Goal: Transaction & Acquisition: Download file/media

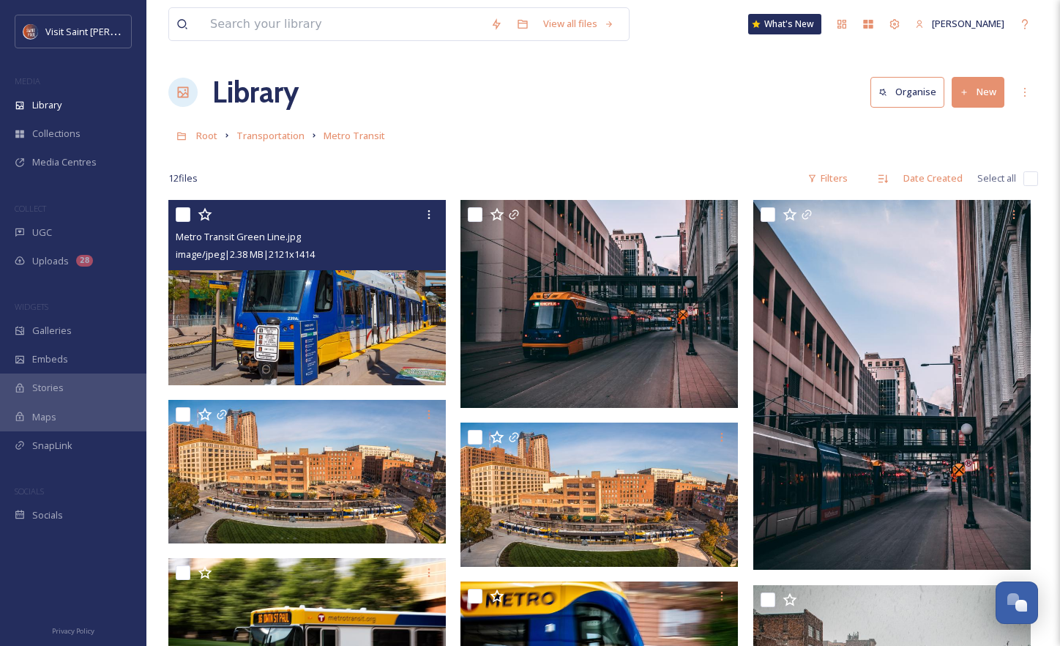
scroll to position [270, 0]
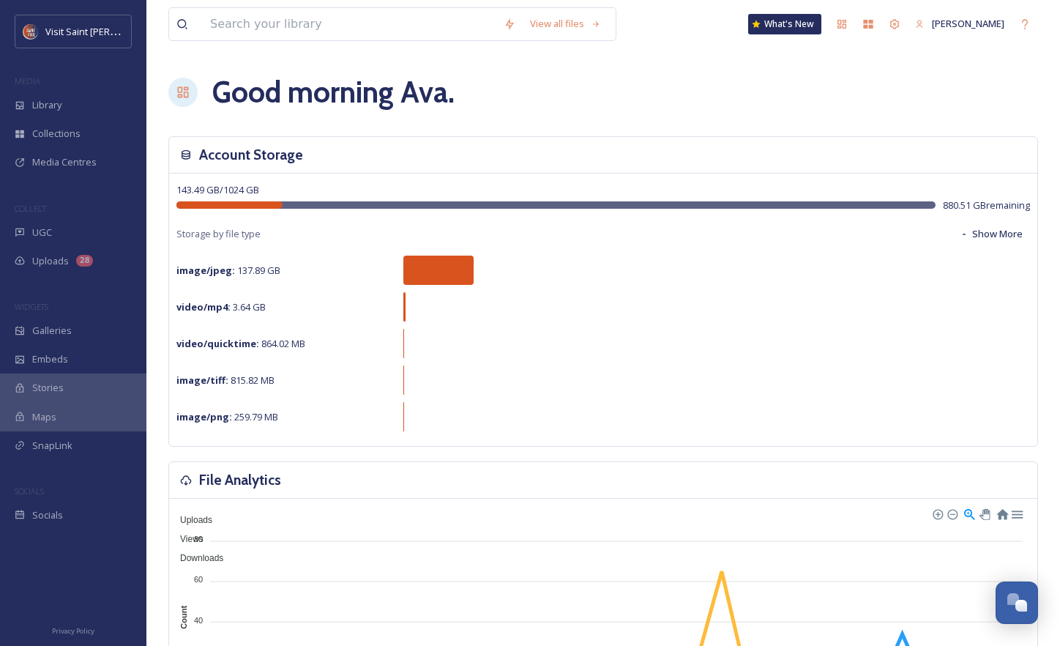
click at [439, 40] on div "View all files" at bounding box center [392, 24] width 448 height 34
click at [425, 37] on input at bounding box center [350, 24] width 294 height 32
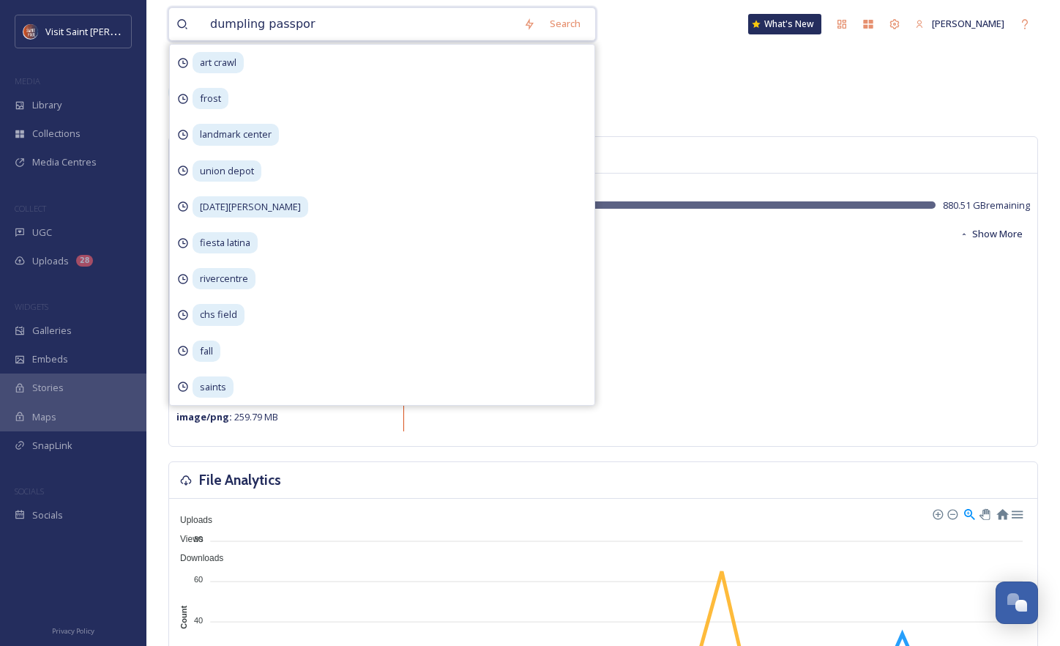
type input "dumpling passport"
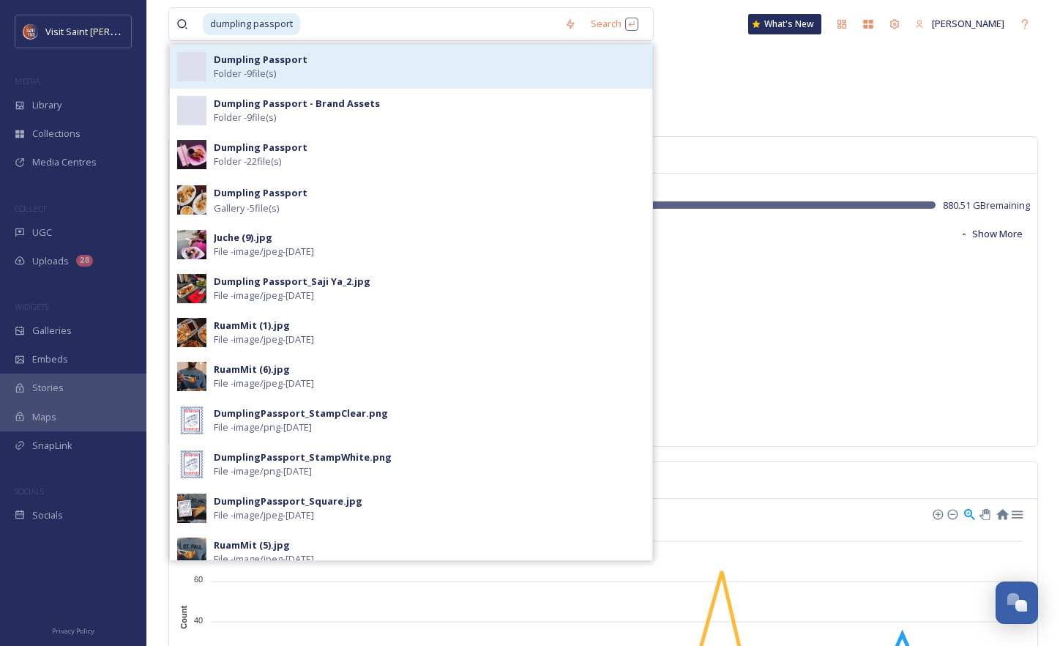
click at [455, 64] on div "Dumpling Passport Folder - 9 file(s)" at bounding box center [429, 67] width 431 height 28
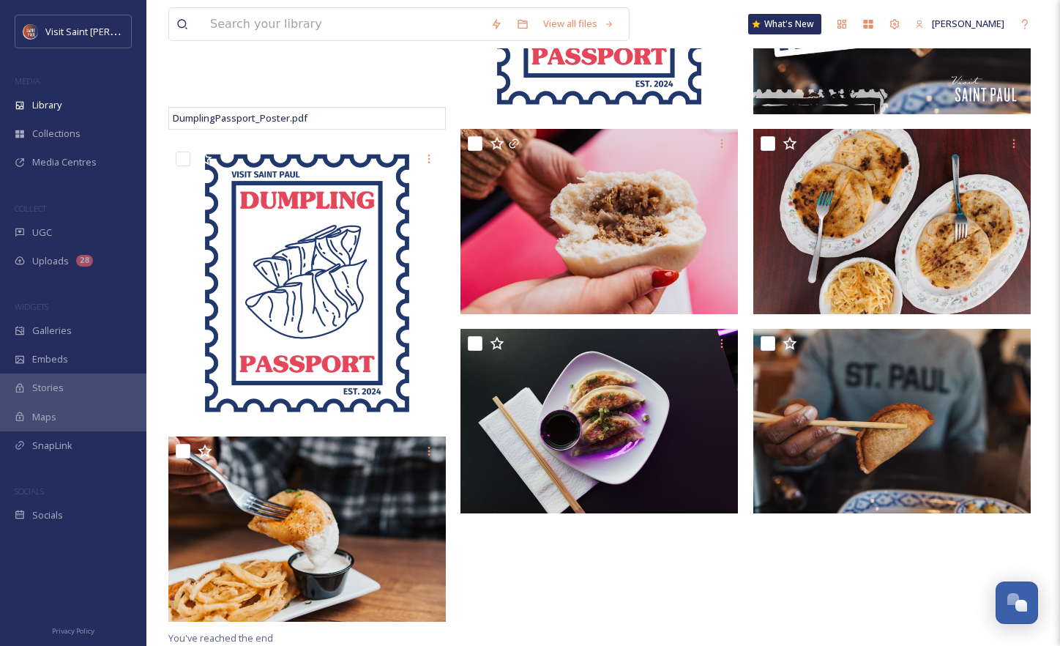
scroll to position [364, 0]
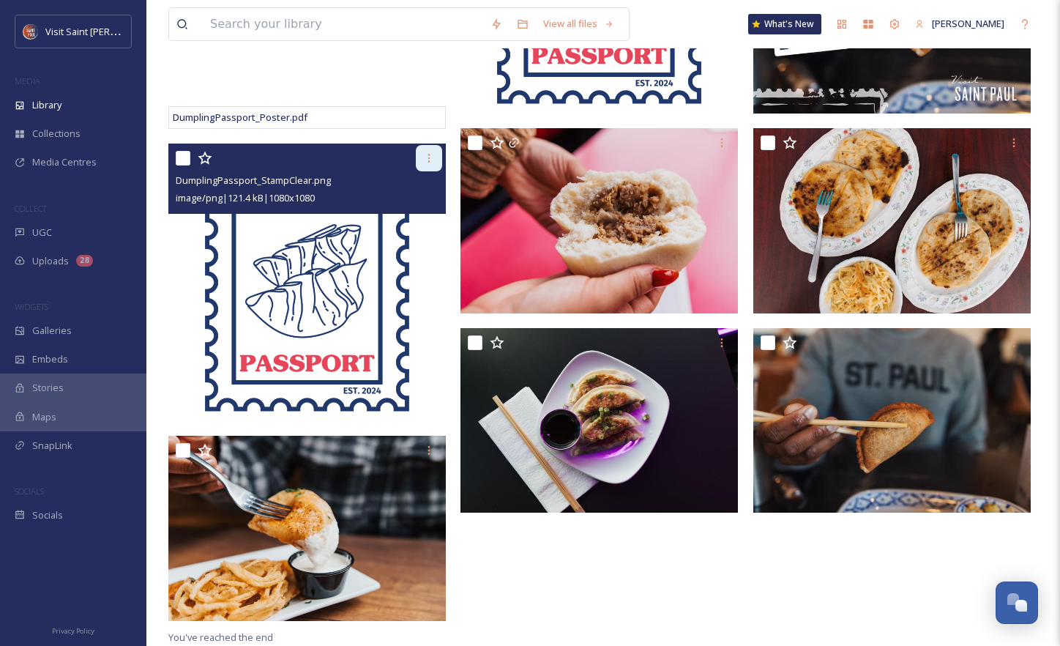
click at [431, 158] on icon at bounding box center [429, 158] width 12 height 12
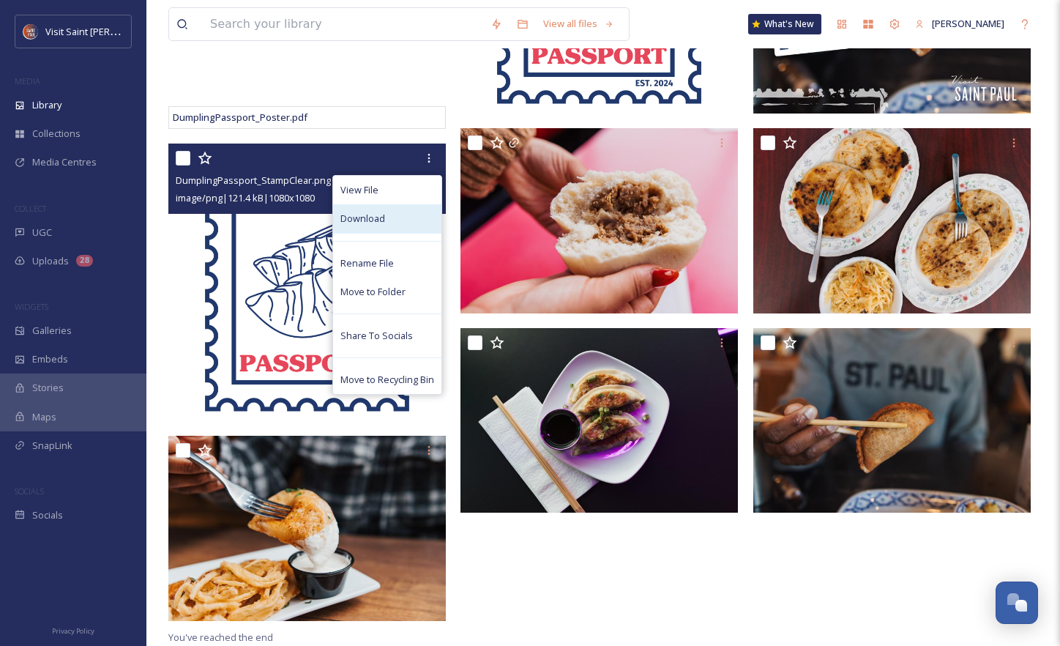
click at [406, 231] on div "Download" at bounding box center [387, 218] width 108 height 29
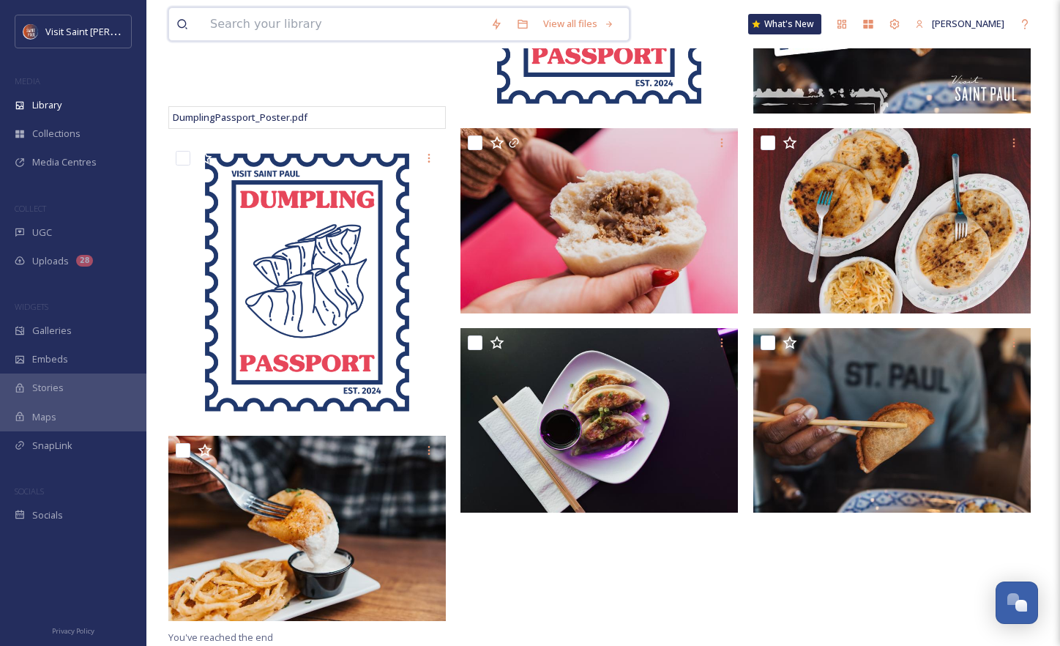
click at [363, 17] on input at bounding box center [343, 24] width 280 height 32
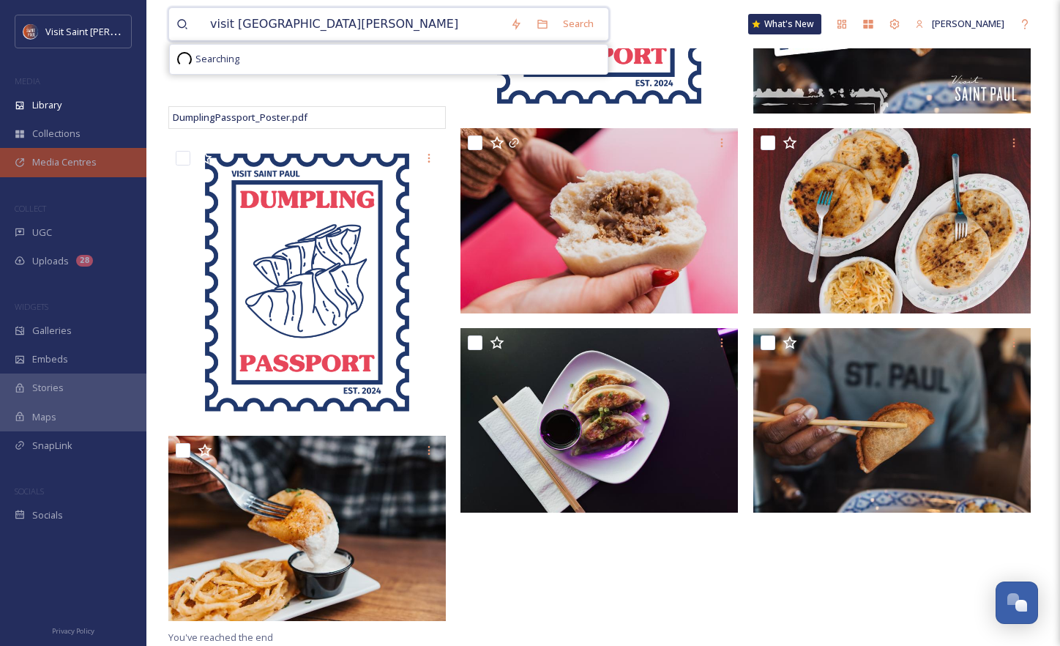
type input "visit [GEOGRAPHIC_DATA][PERSON_NAME]"
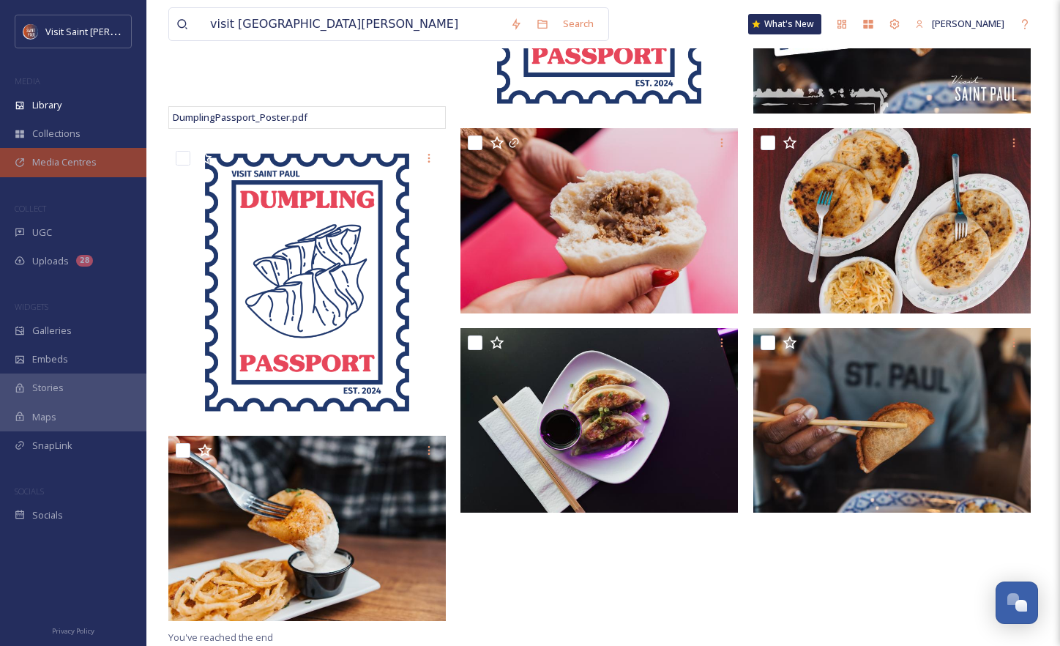
click at [114, 153] on div "Media Centres" at bounding box center [73, 162] width 146 height 29
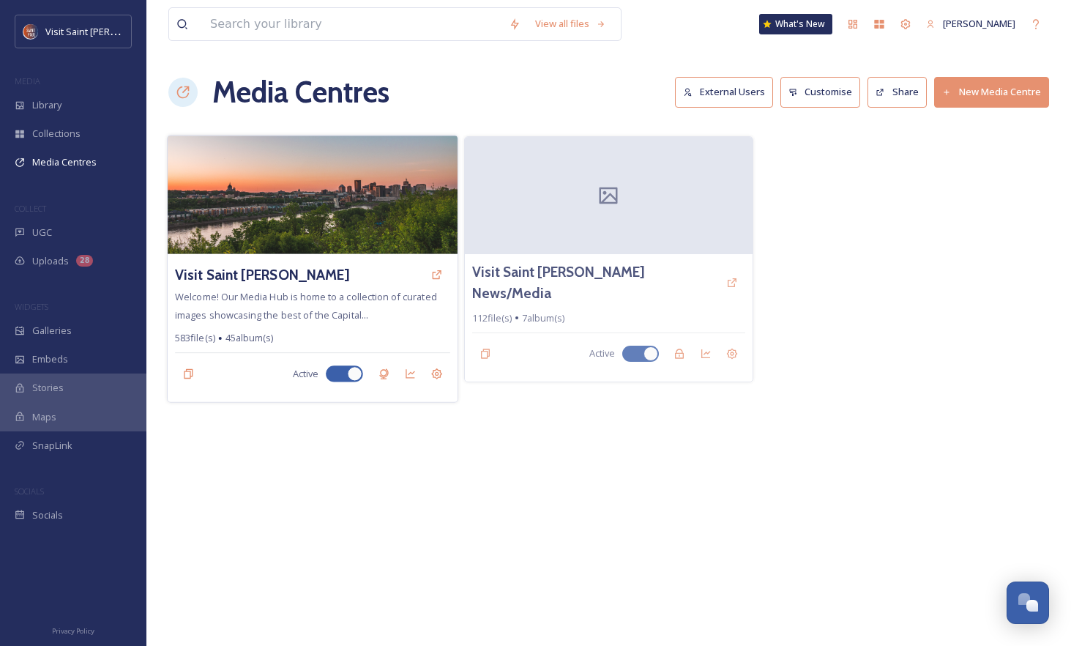
click at [341, 287] on div "Visit Saint [PERSON_NAME]" at bounding box center [312, 274] width 275 height 26
click at [313, 201] on img at bounding box center [313, 194] width 290 height 119
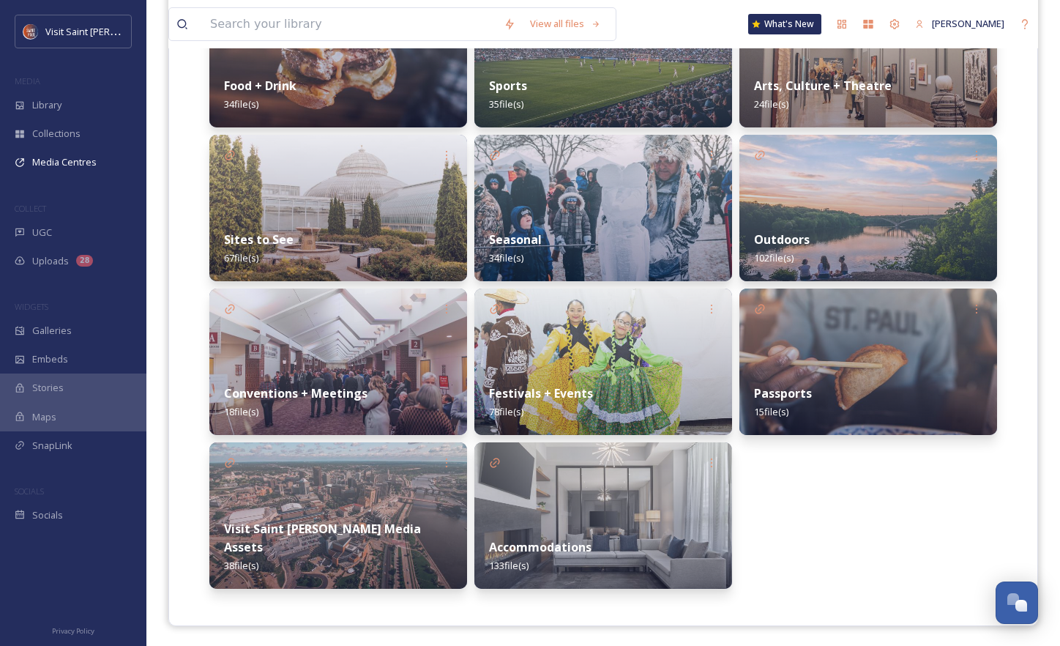
scroll to position [450, 0]
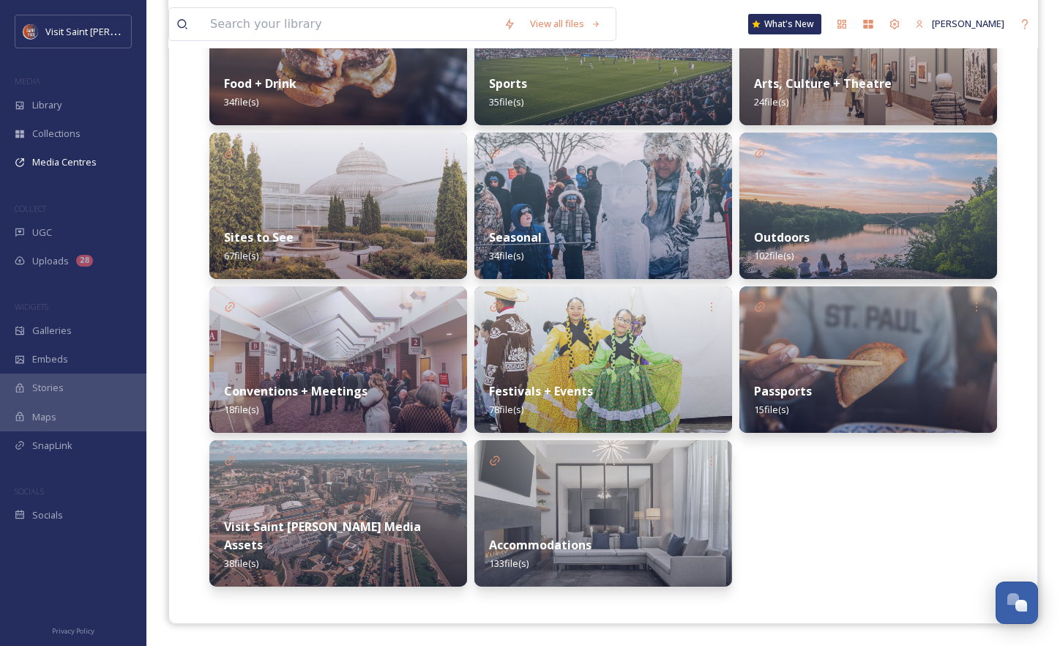
click at [360, 528] on div "Visit Saint [PERSON_NAME] Media Assets 38 file(s)" at bounding box center [338, 544] width 258 height 83
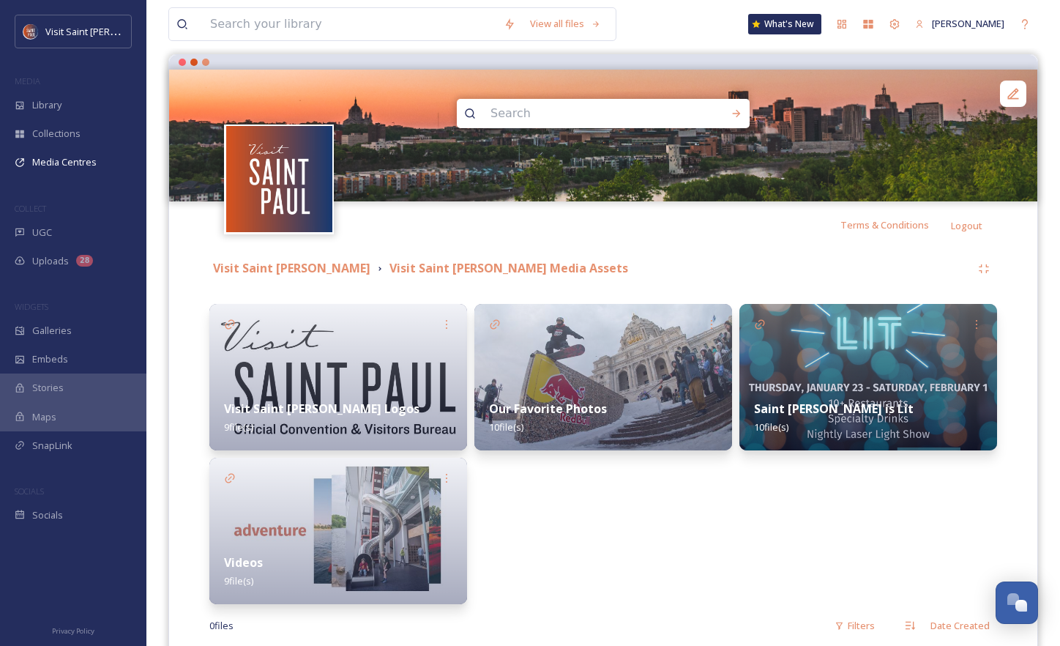
scroll to position [196, 0]
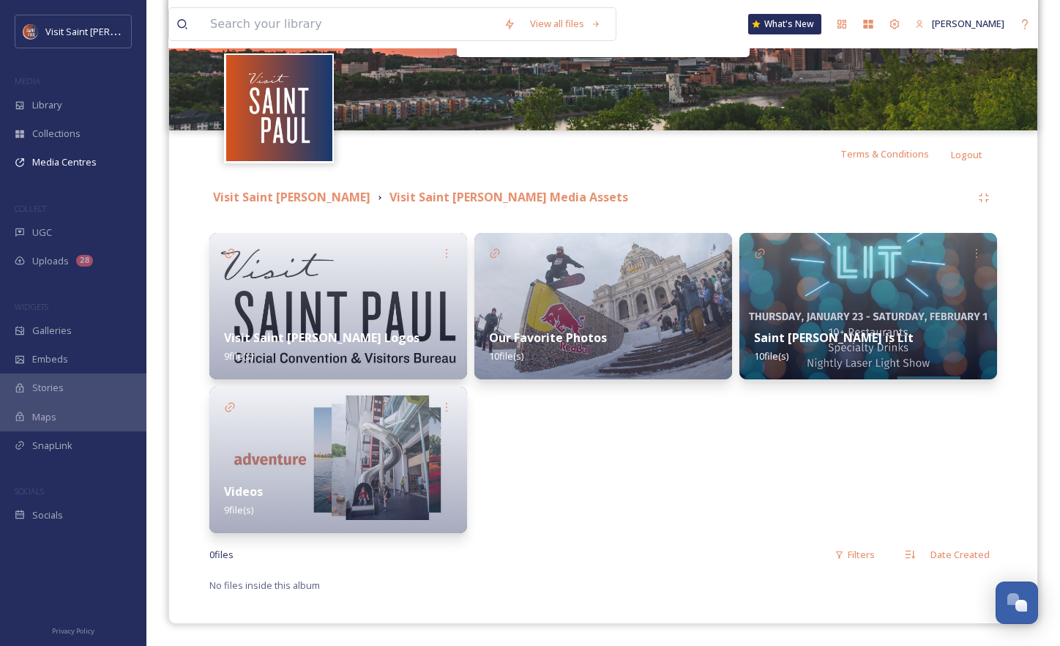
click at [328, 256] on img at bounding box center [338, 306] width 258 height 146
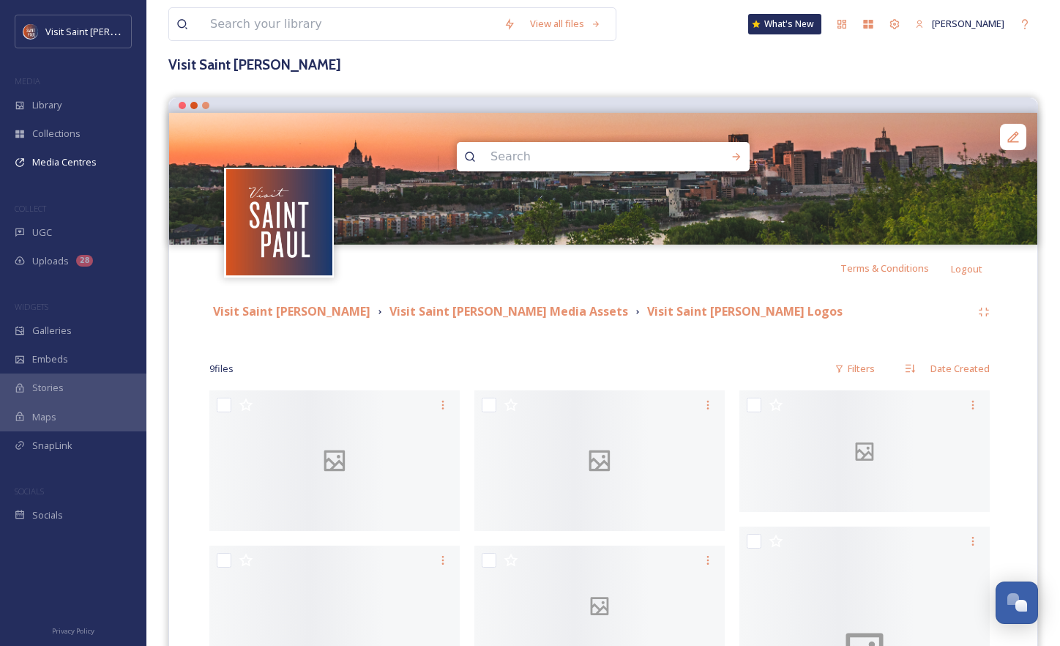
scroll to position [220, 0]
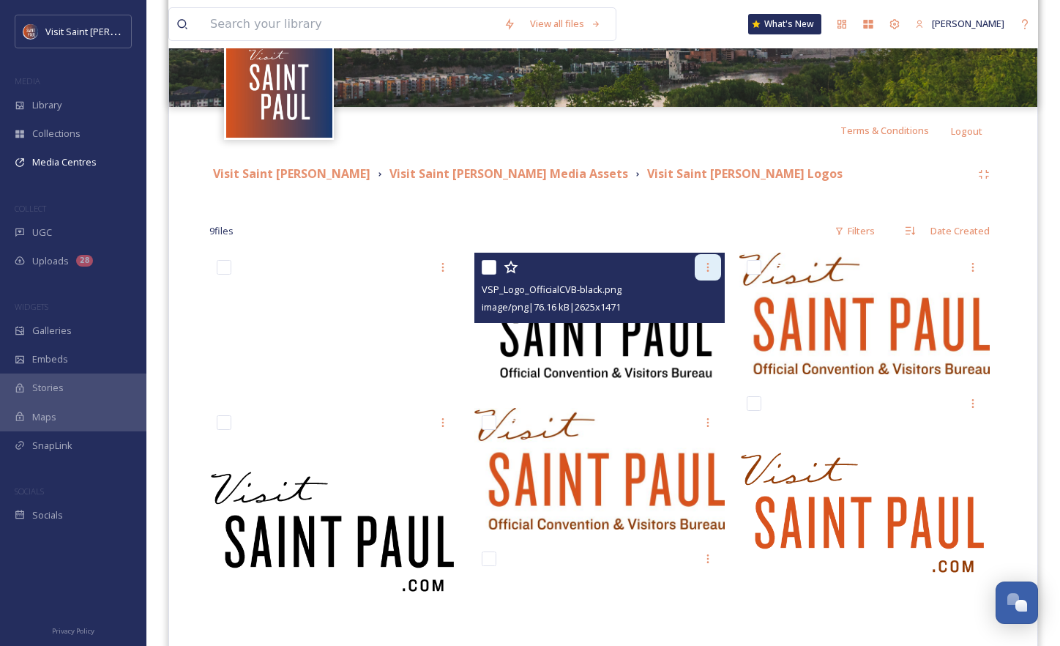
click at [719, 273] on div at bounding box center [708, 267] width 26 height 26
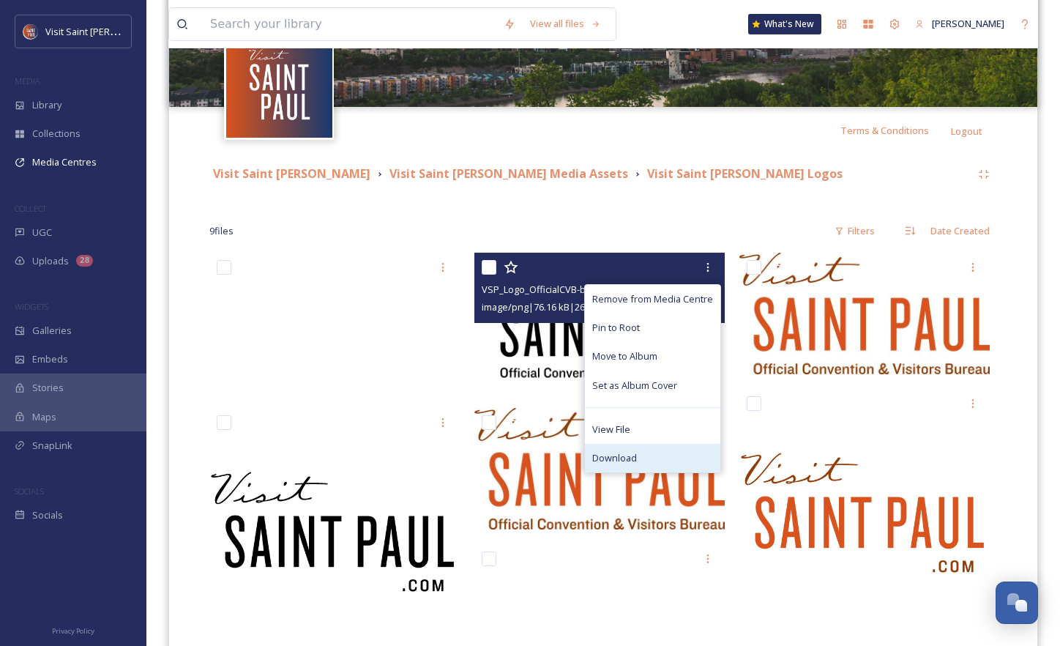
click at [677, 464] on div "Download" at bounding box center [652, 458] width 135 height 29
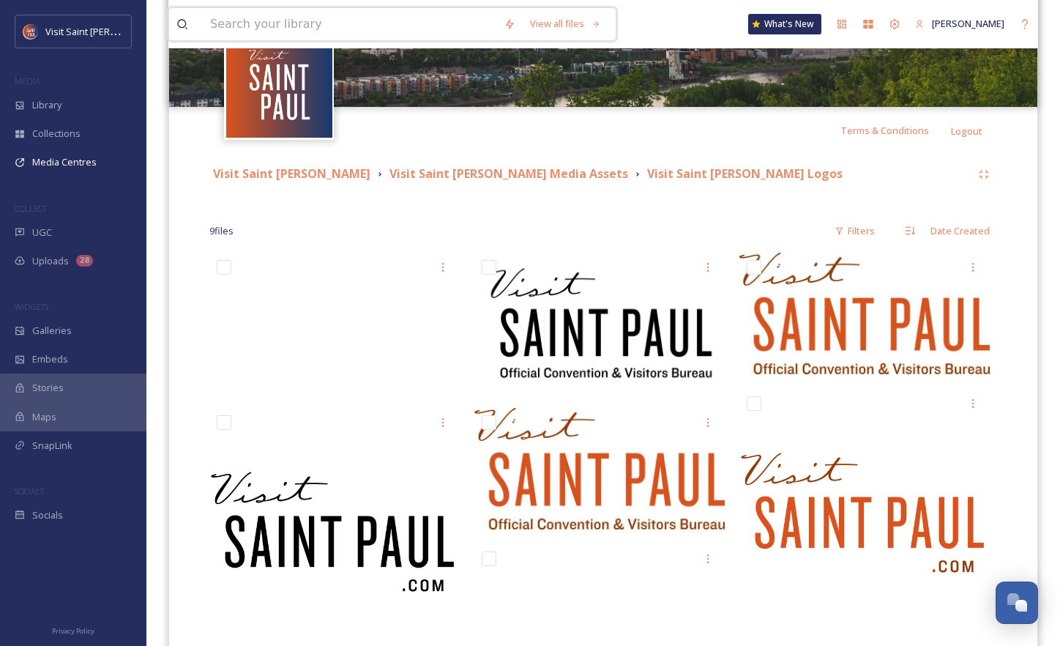
click at [398, 34] on input at bounding box center [350, 24] width 294 height 32
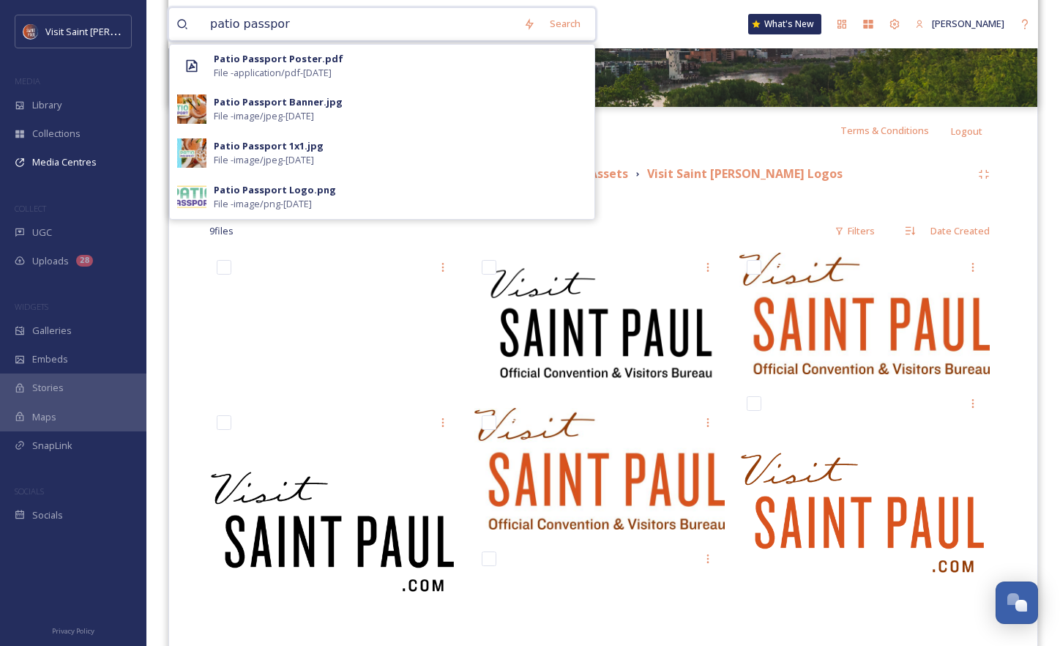
type input "patio passport"
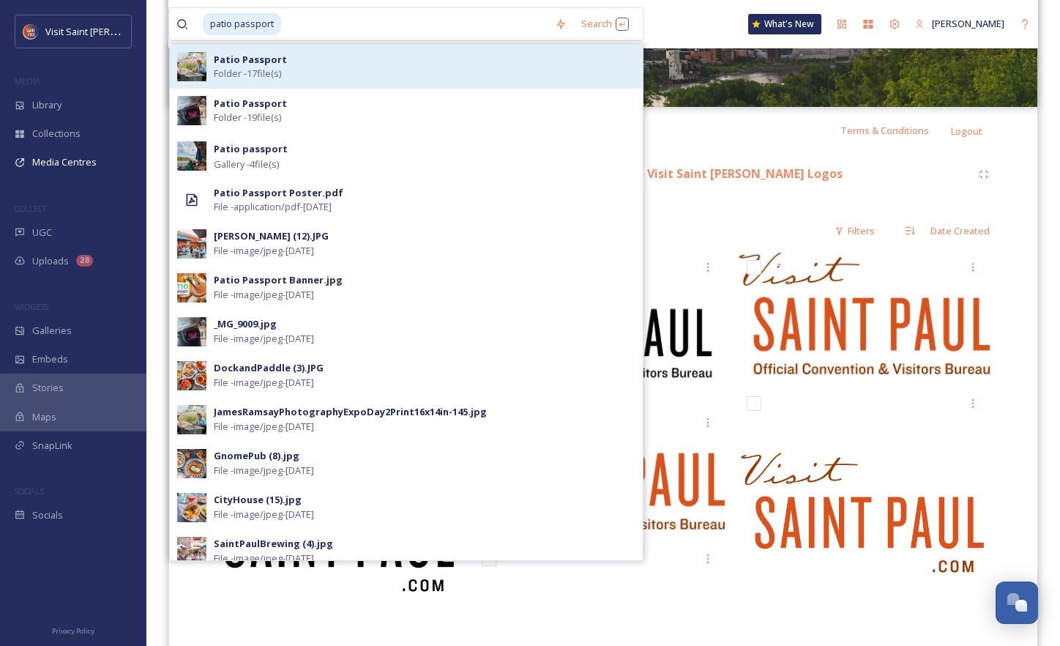
click at [310, 53] on div "Patio Passport Folder - 17 file(s)" at bounding box center [425, 67] width 422 height 28
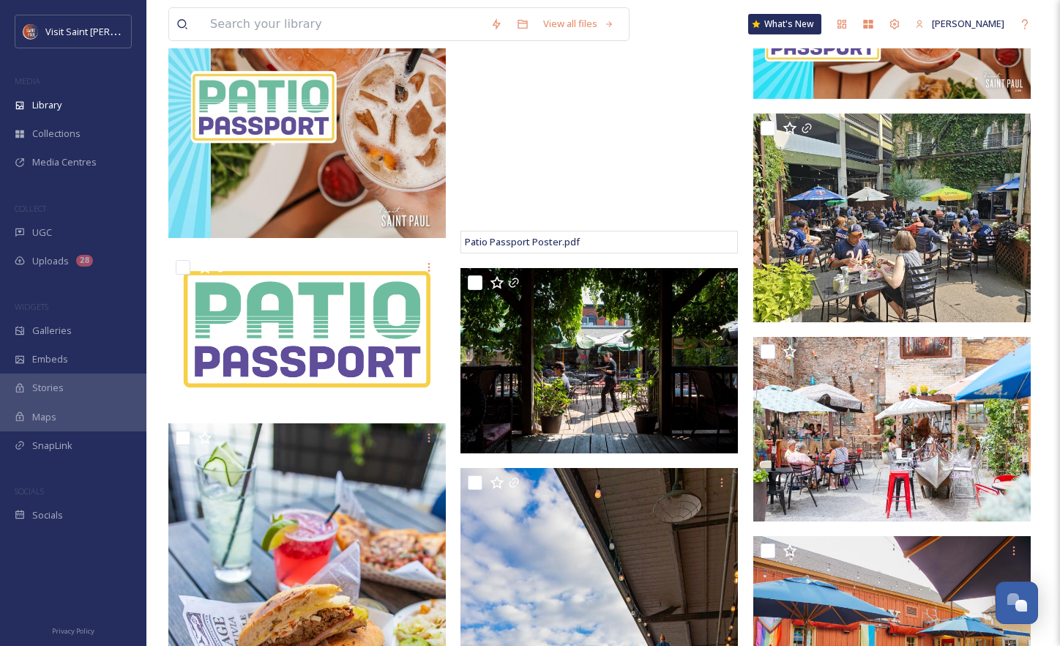
scroll to position [220, 0]
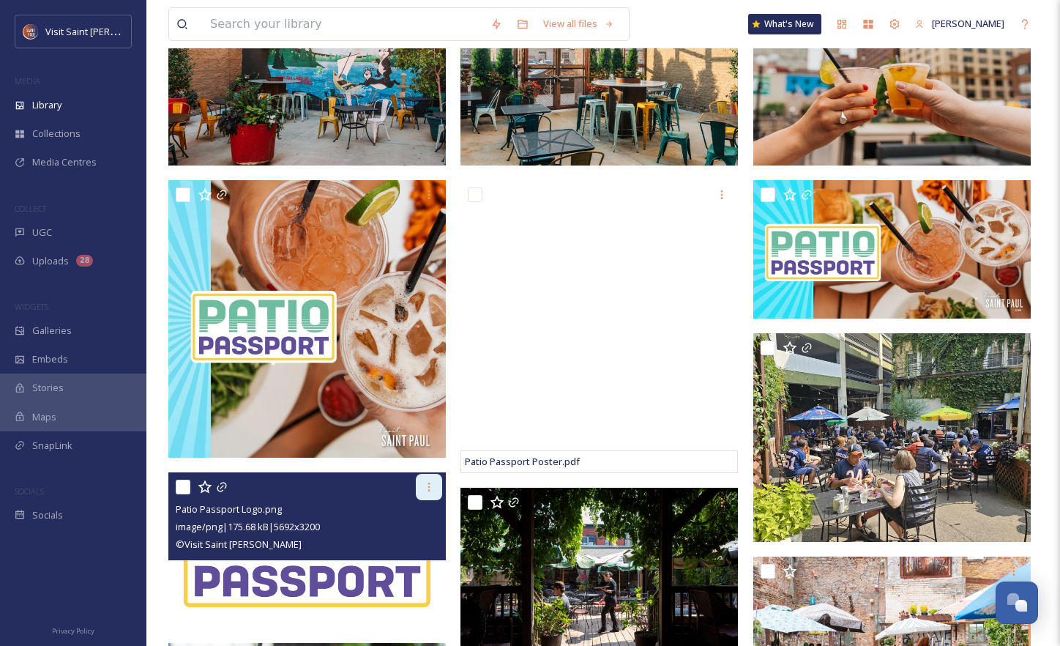
click at [435, 484] on icon at bounding box center [429, 487] width 12 height 12
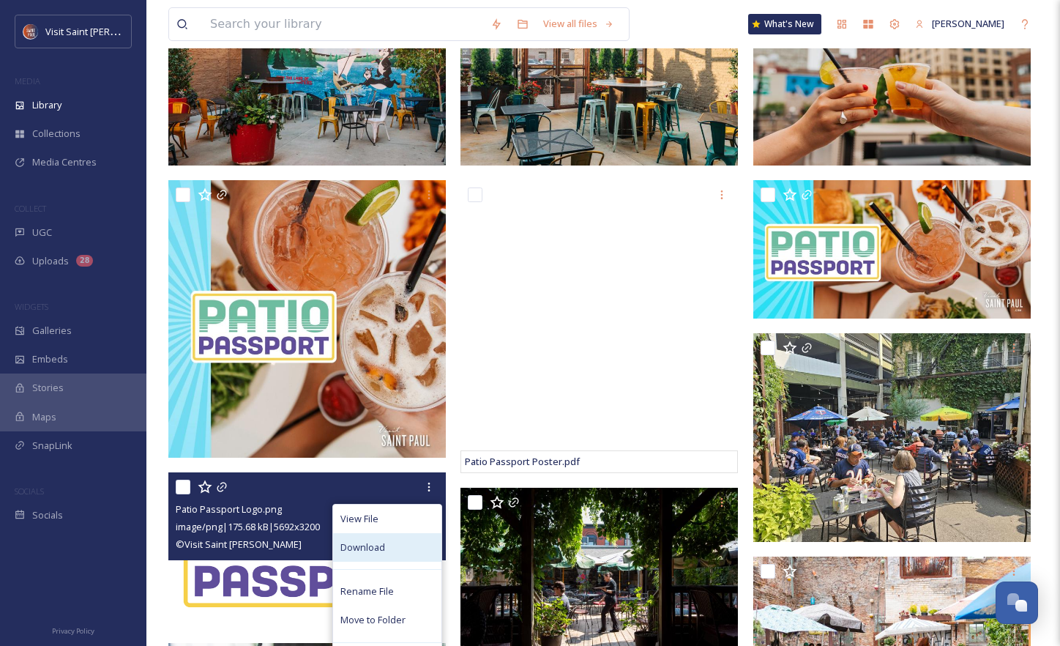
click at [400, 537] on div "Download" at bounding box center [387, 547] width 108 height 29
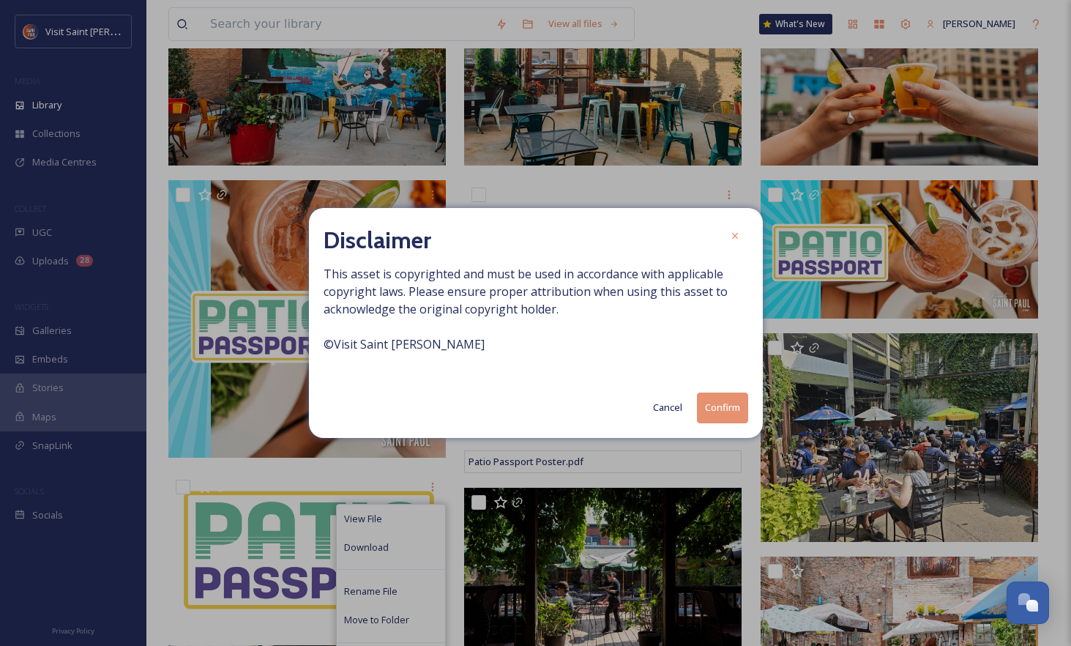
click at [714, 420] on button "Confirm" at bounding box center [722, 408] width 51 height 30
